Goal: Find specific page/section: Find specific page/section

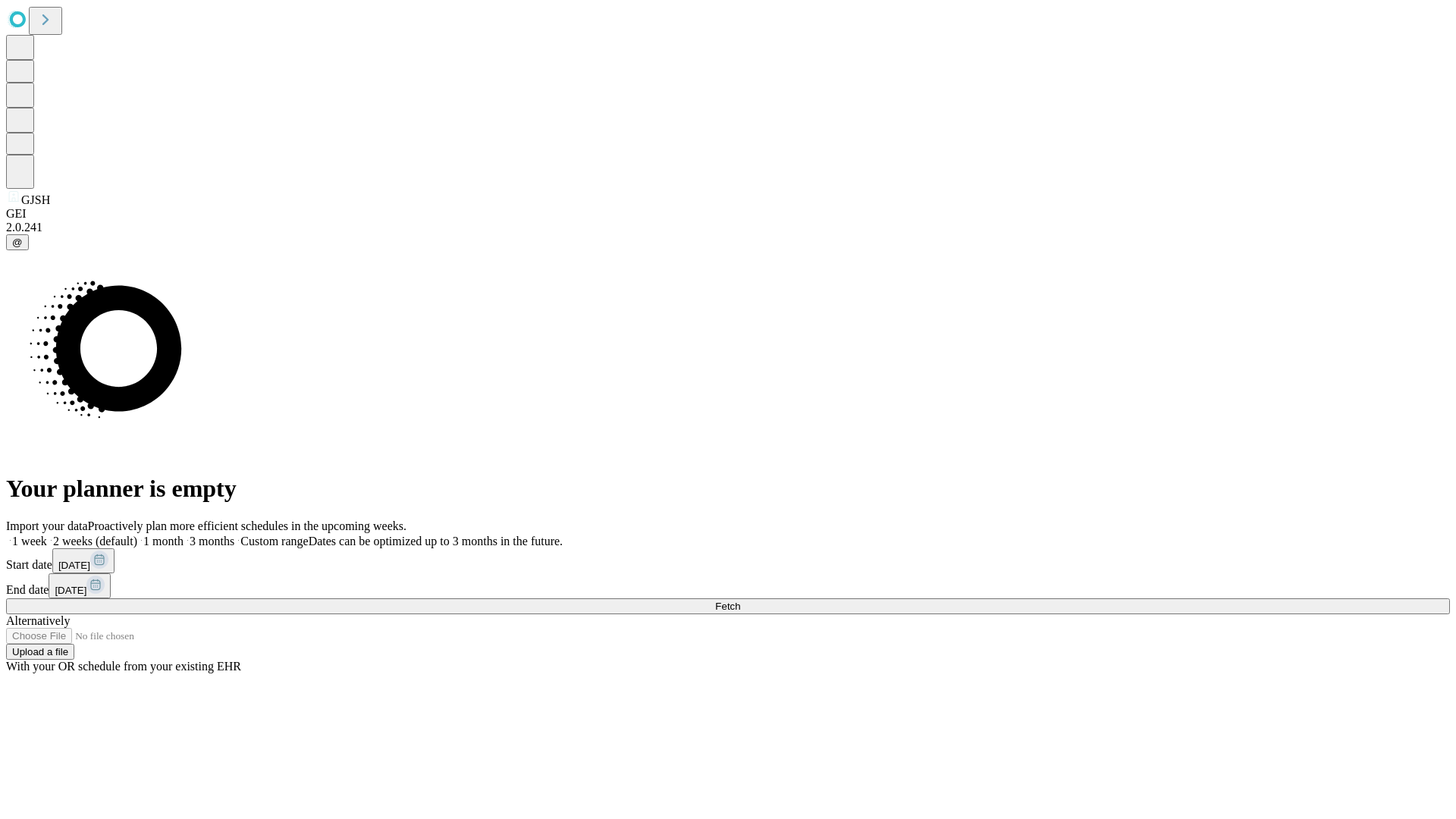
click at [740, 601] on span "Fetch" at bounding box center [727, 607] width 25 height 12
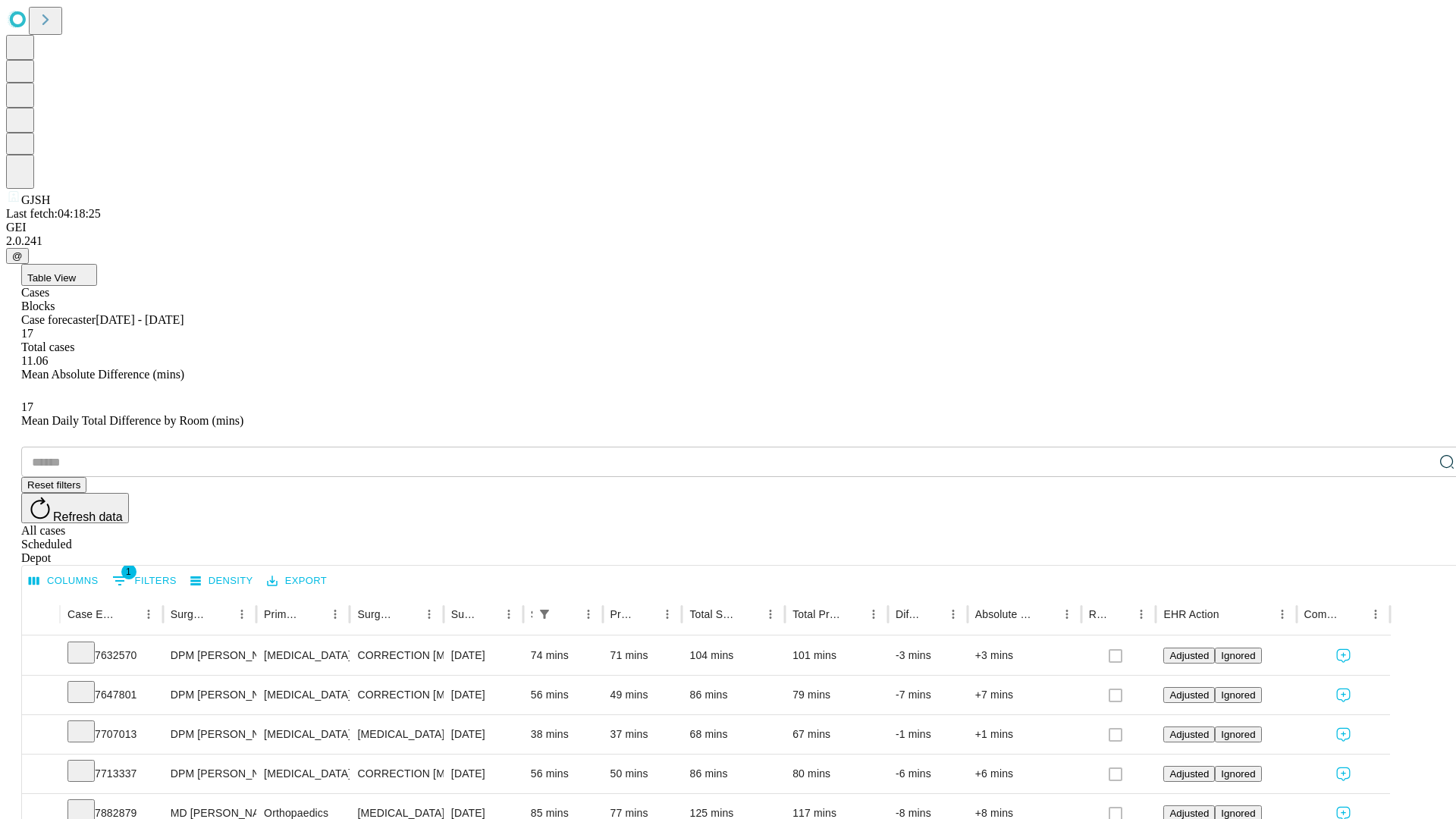
click at [76, 272] on span "Table View" at bounding box center [51, 278] width 48 height 12
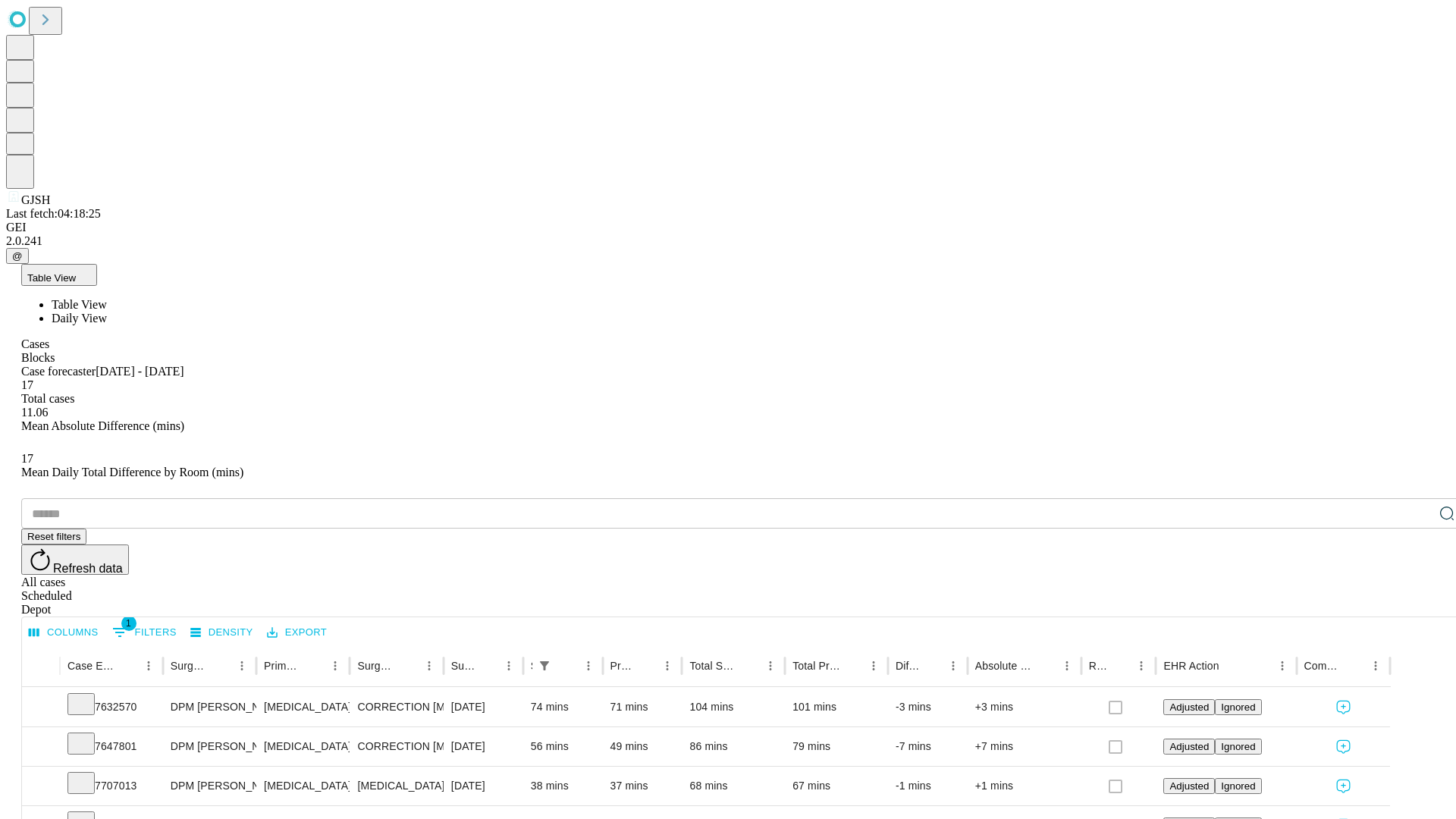
click at [107, 311] on span "Daily View" at bounding box center [79, 317] width 55 height 13
